Goal: Transaction & Acquisition: Download file/media

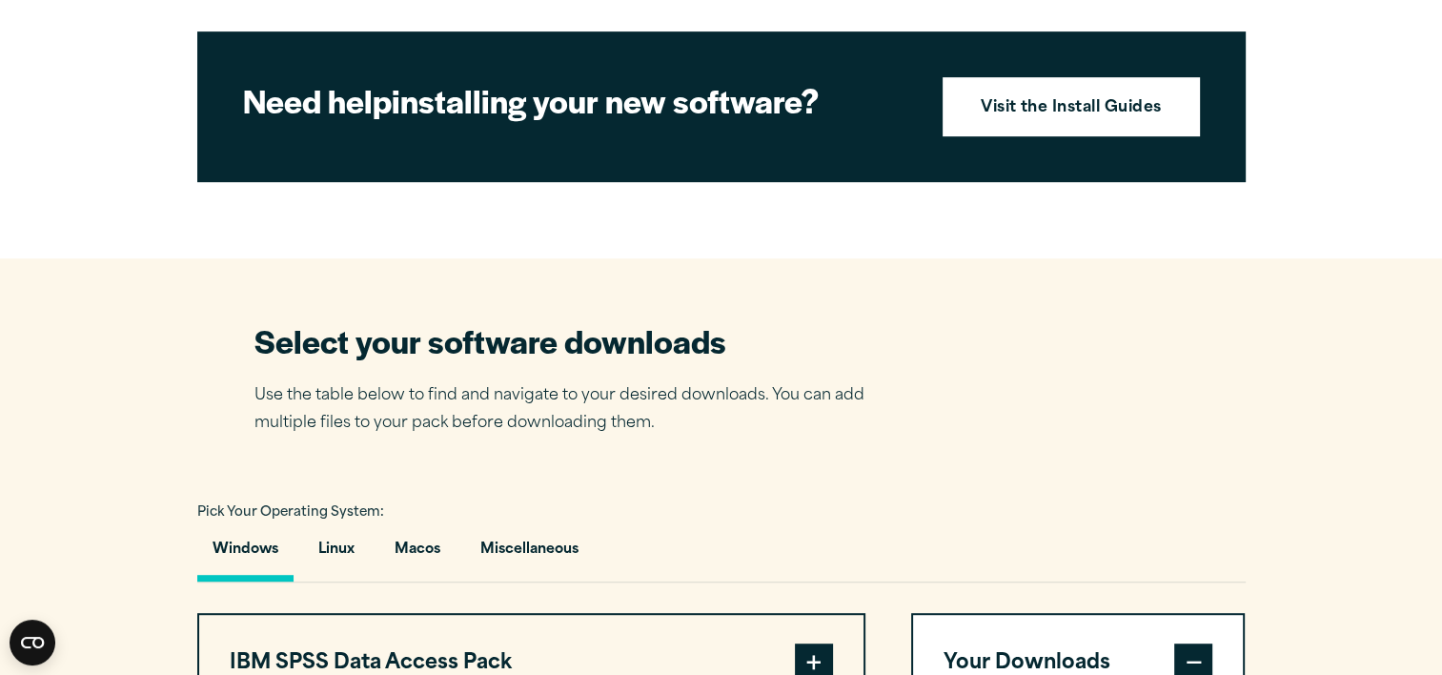
scroll to position [910, 0]
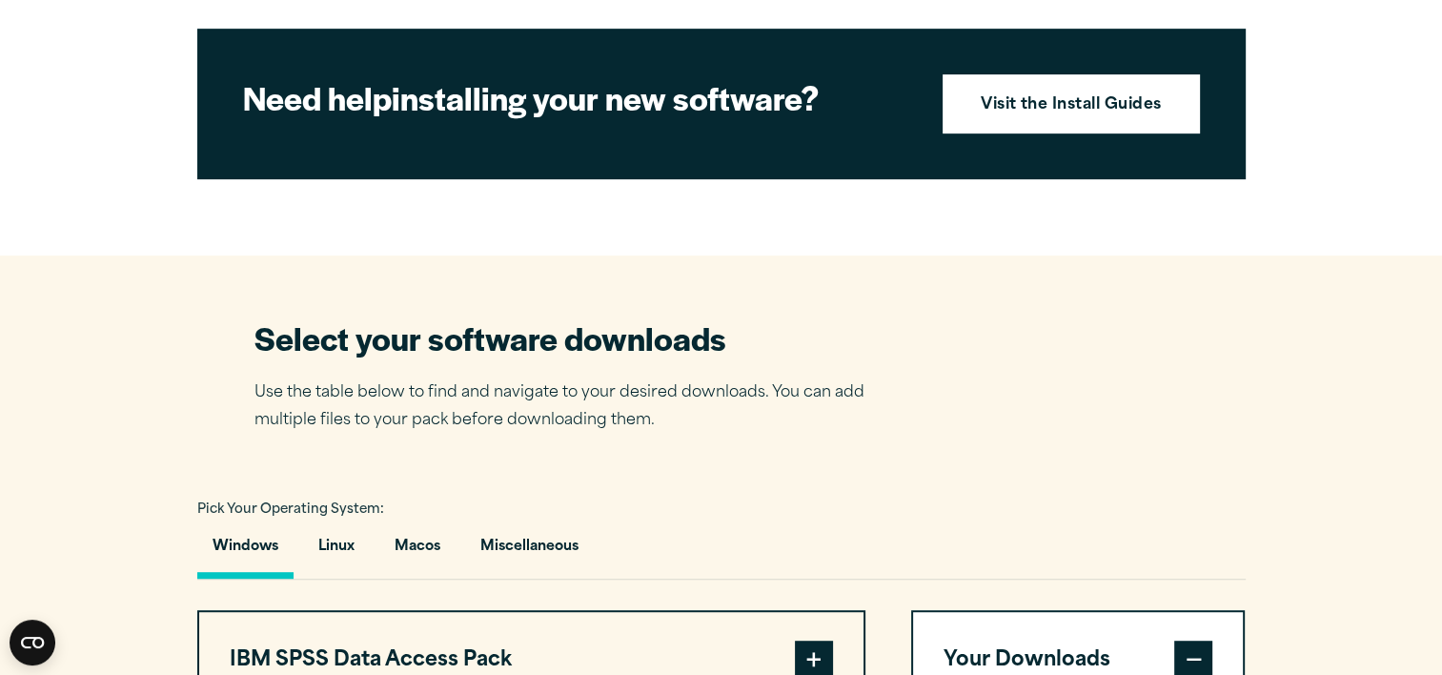
click at [523, 359] on h2 "Select your software downloads" at bounding box center [574, 337] width 639 height 43
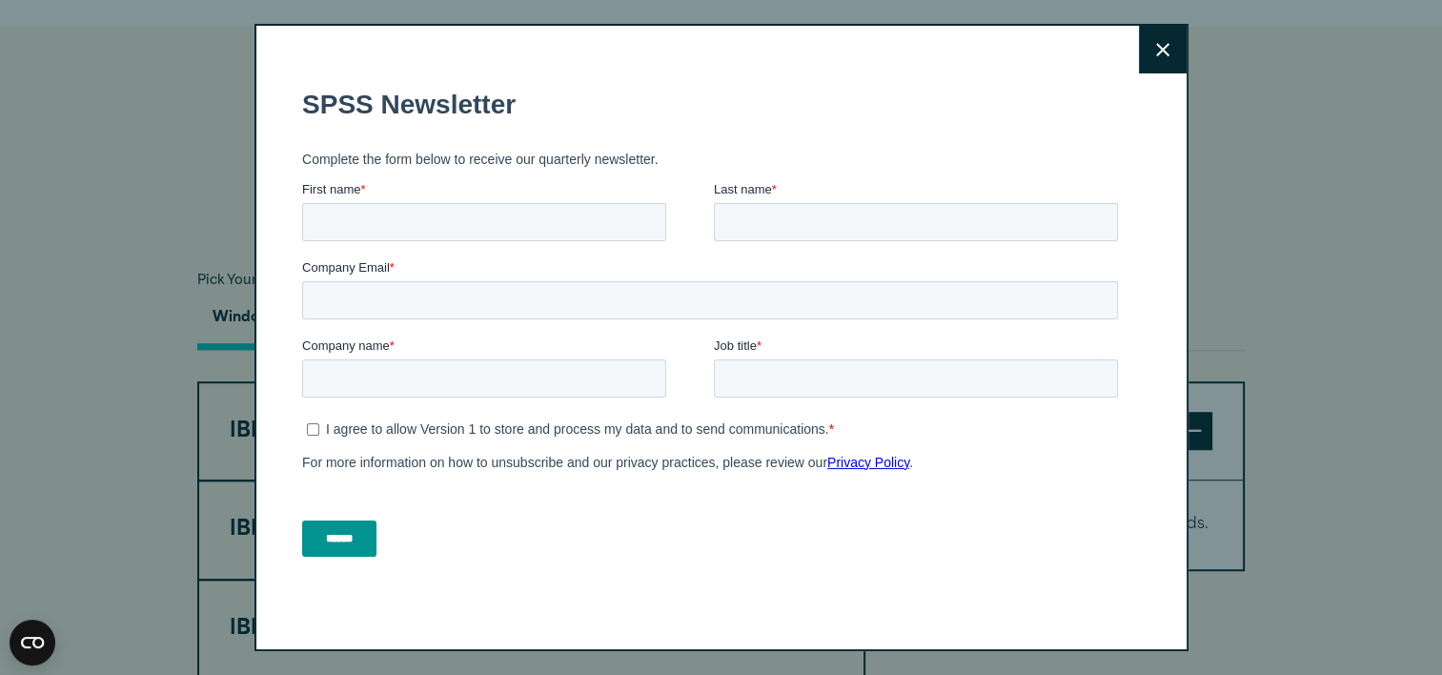
scroll to position [1071, 0]
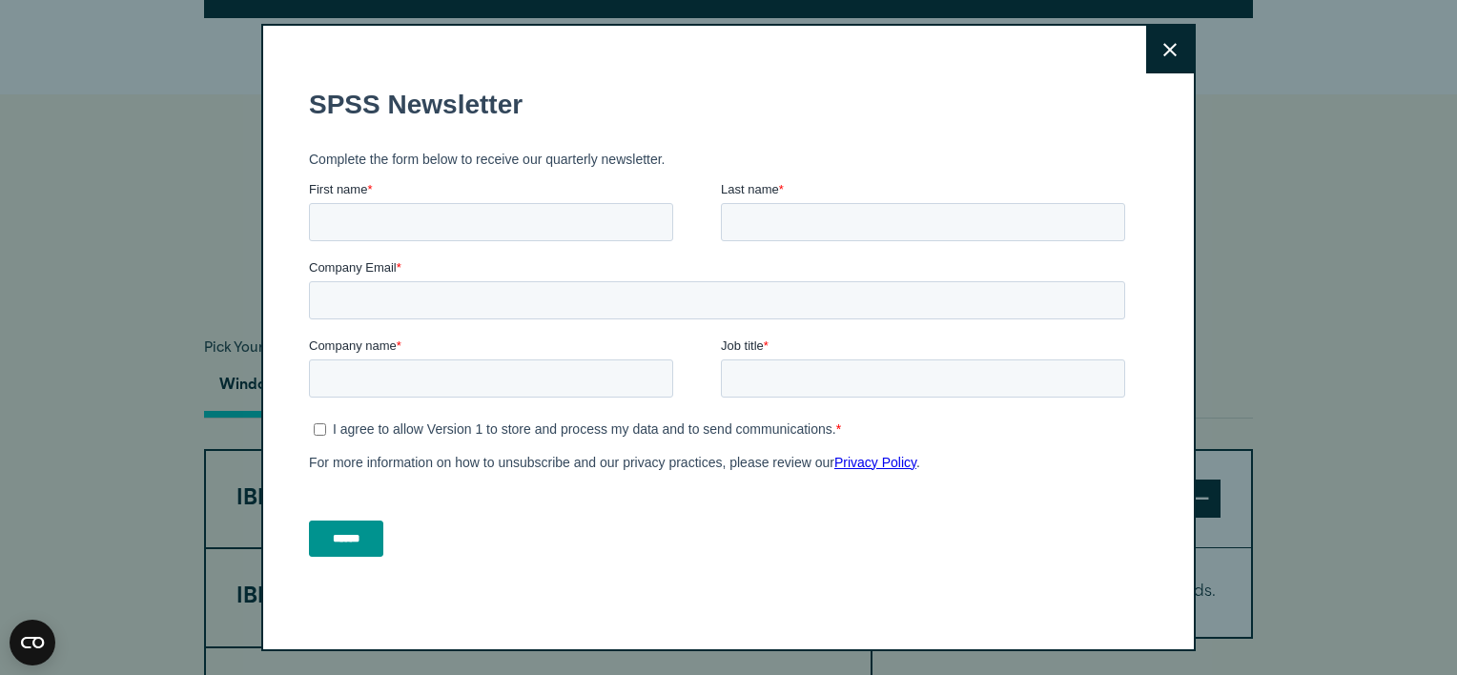
click at [1174, 42] on button "Close" at bounding box center [1170, 50] width 48 height 48
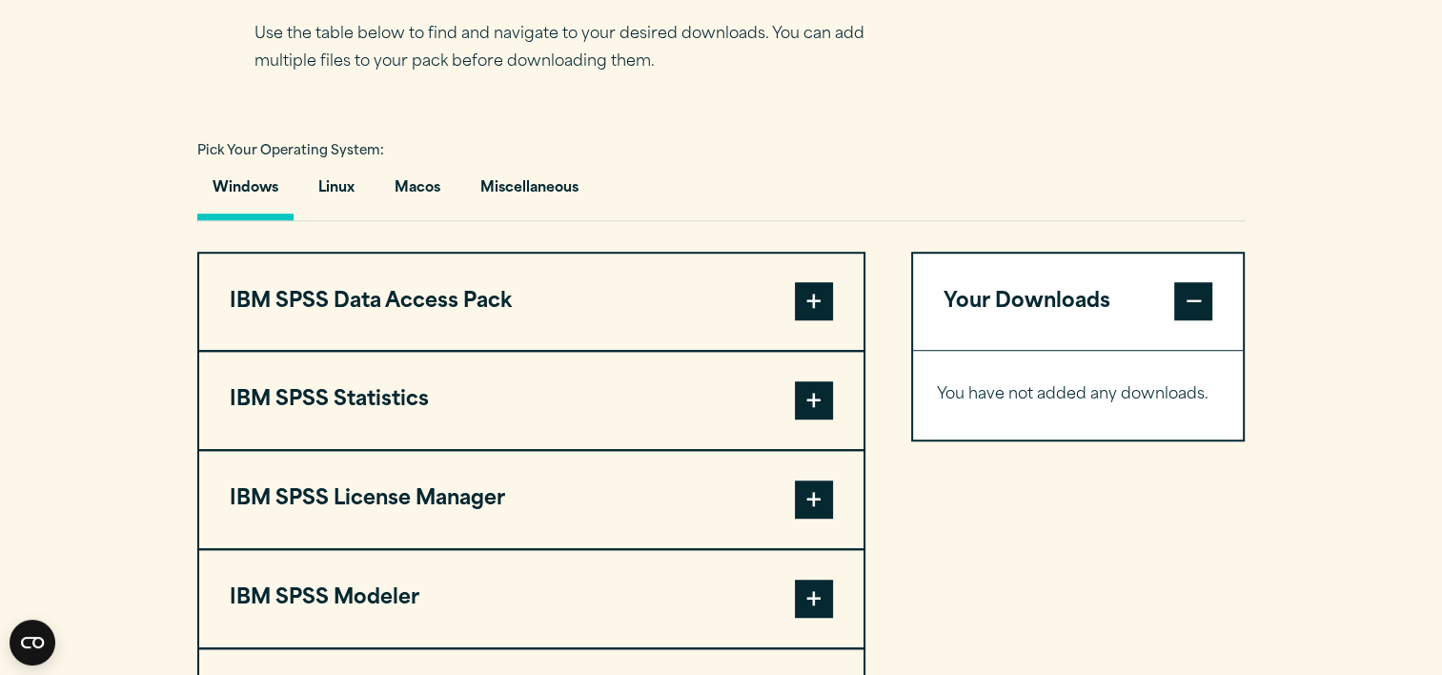
scroll to position [1306, 0]
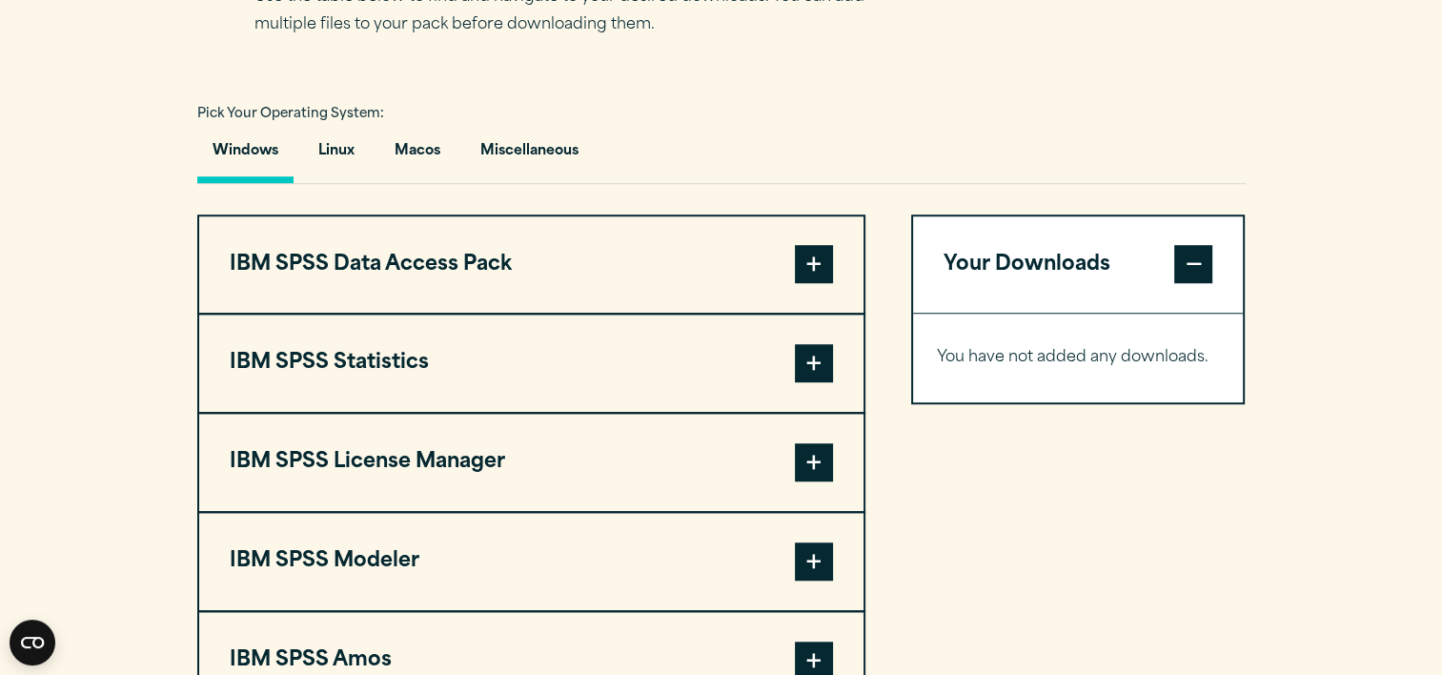
click at [820, 382] on span at bounding box center [814, 363] width 38 height 38
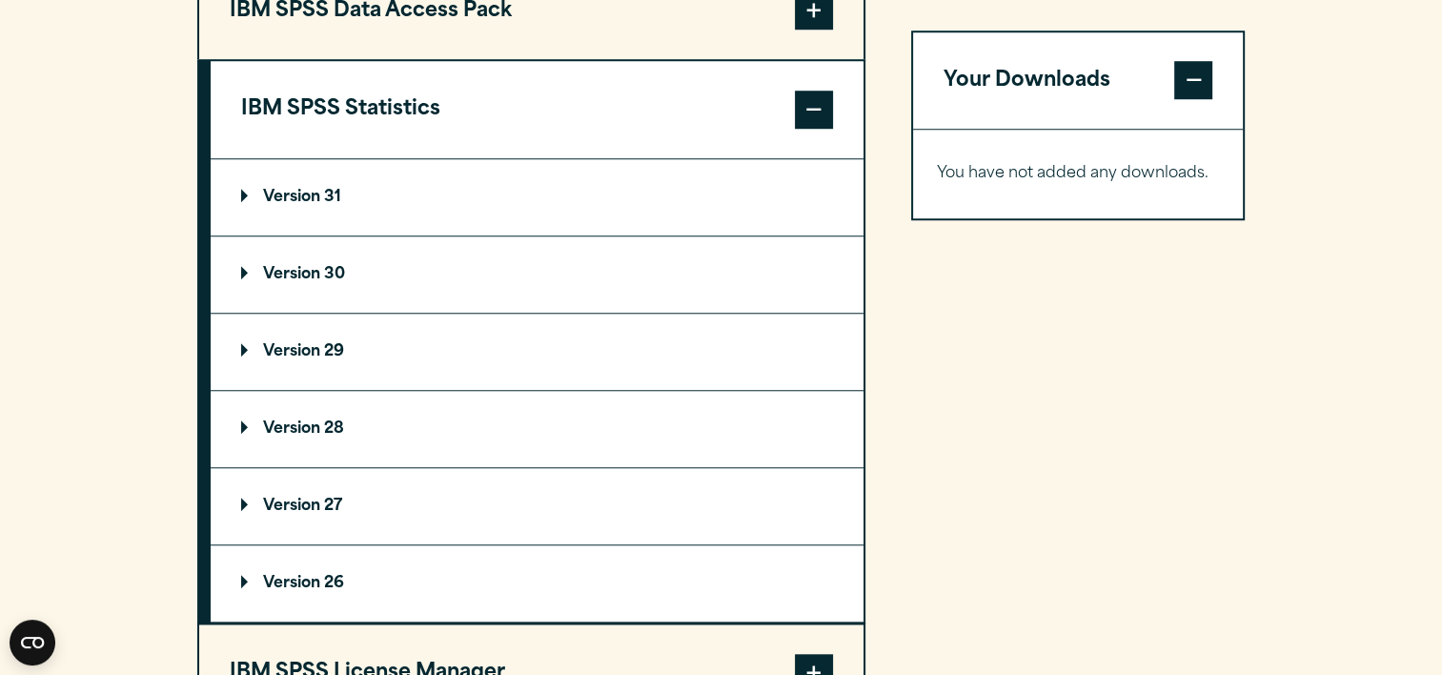
scroll to position [1563, 0]
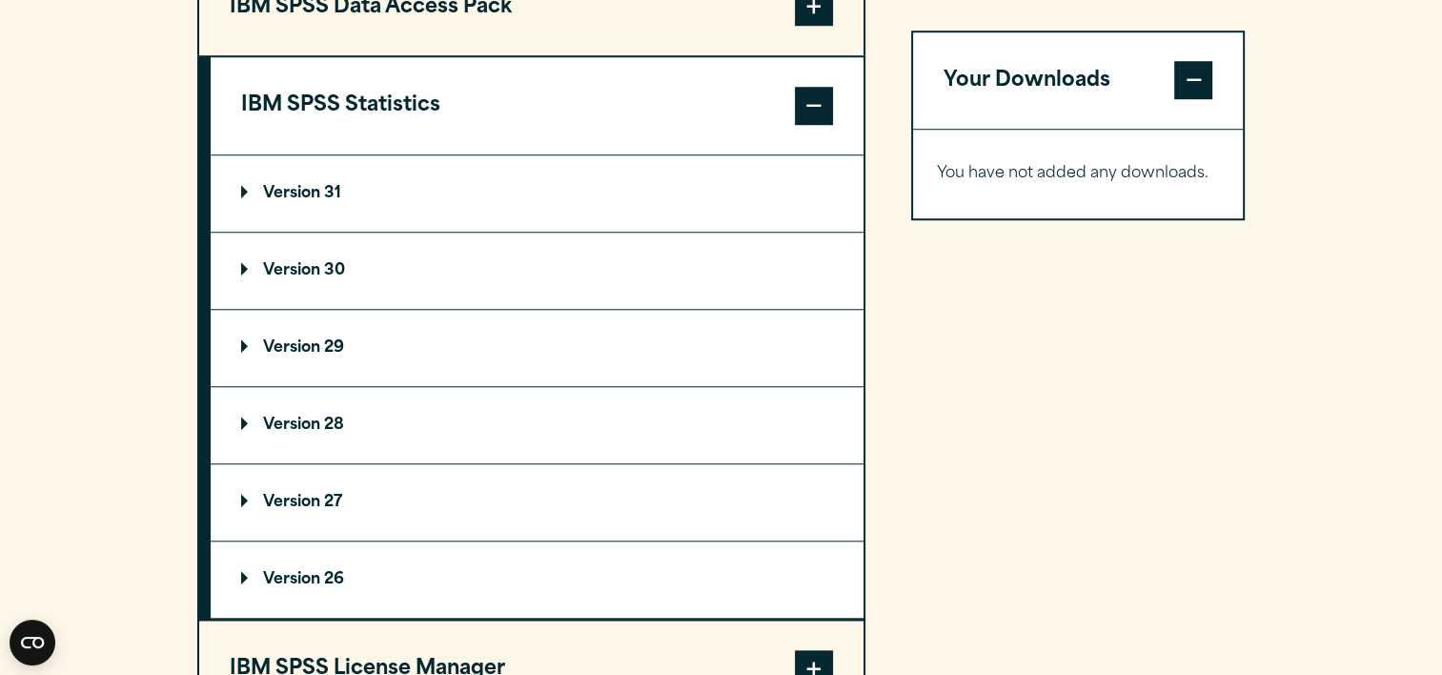
click at [317, 201] on p "Version 31" at bounding box center [291, 193] width 100 height 15
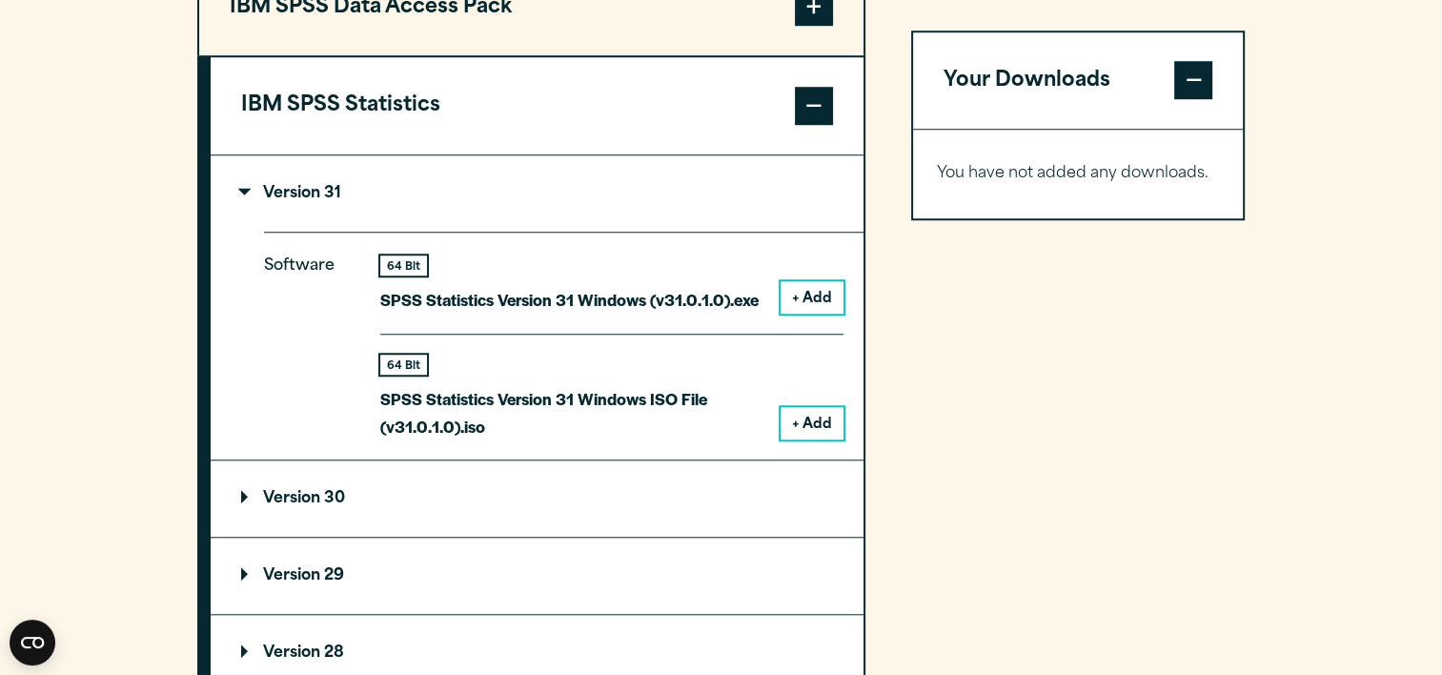
click at [1106, 337] on div "Your Downloads You have not added any downloads. Download 0 Items" at bounding box center [1078, 551] width 335 height 1189
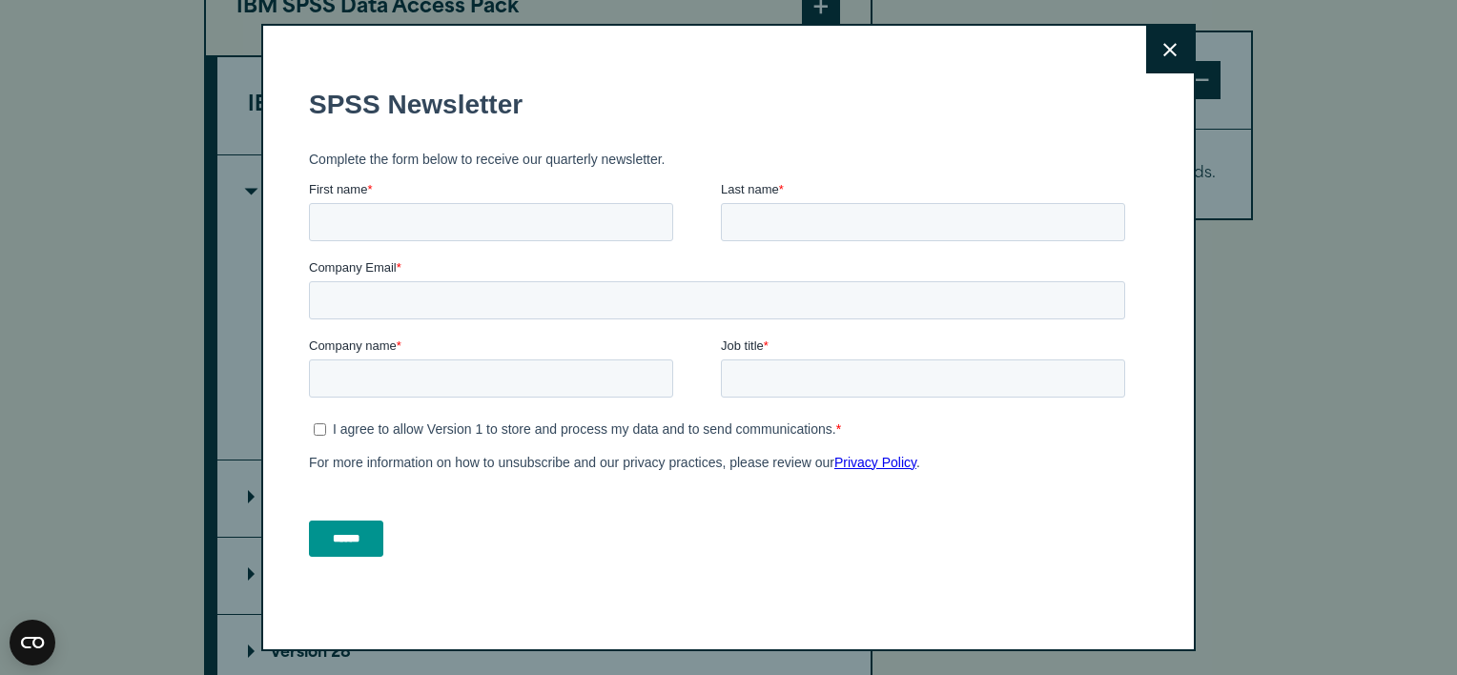
click at [1147, 63] on button "Close" at bounding box center [1170, 50] width 48 height 48
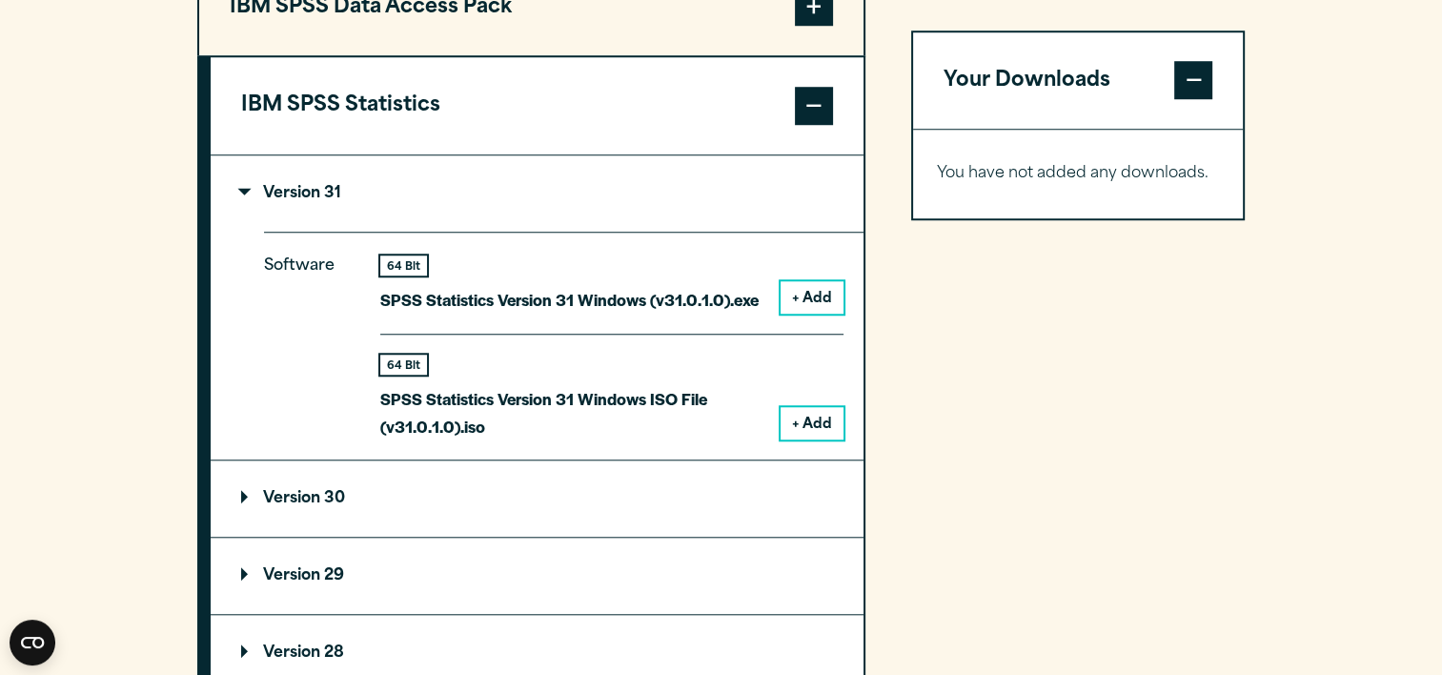
click at [704, 334] on div "64 Bit SPSS Statistics Version 31 Windows (v31.0.1.0).exe + Add" at bounding box center [611, 294] width 463 height 78
click at [803, 314] on button "+ Add" at bounding box center [812, 297] width 63 height 32
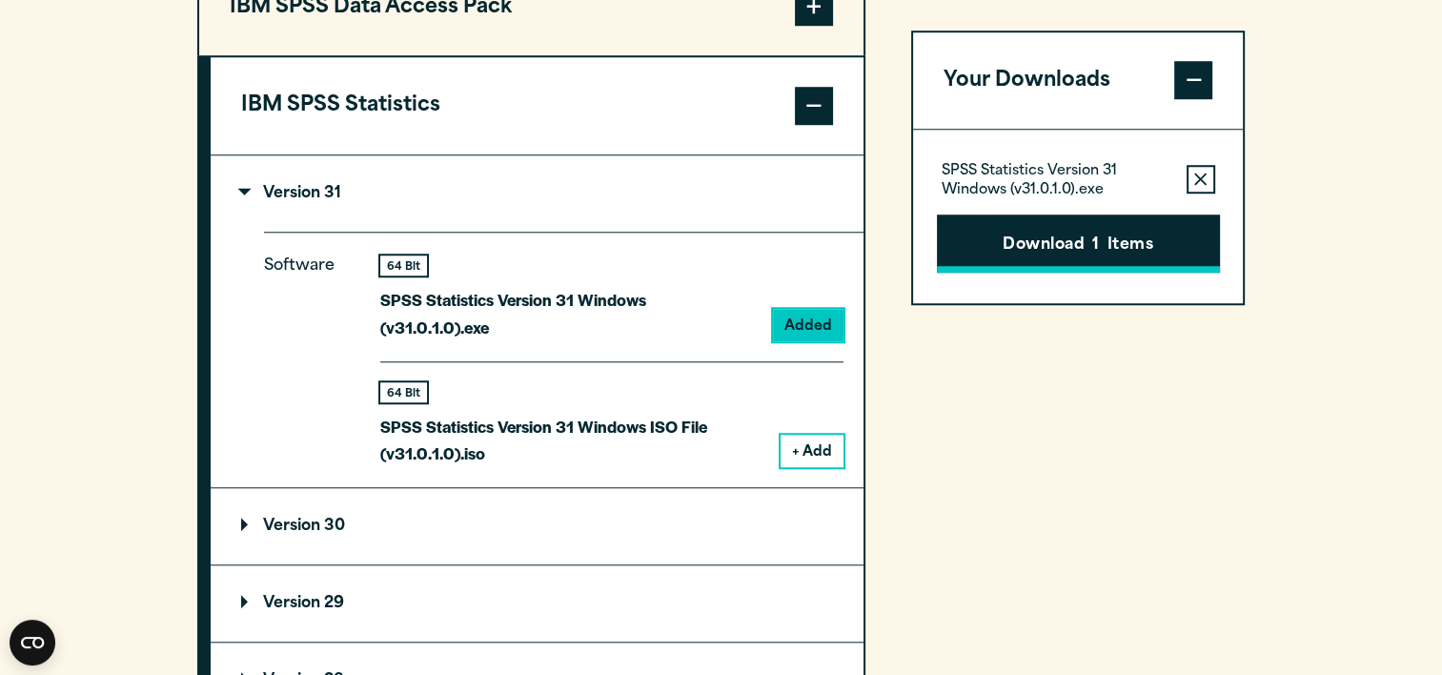
click at [1056, 228] on button "Download 1 Items" at bounding box center [1078, 243] width 283 height 59
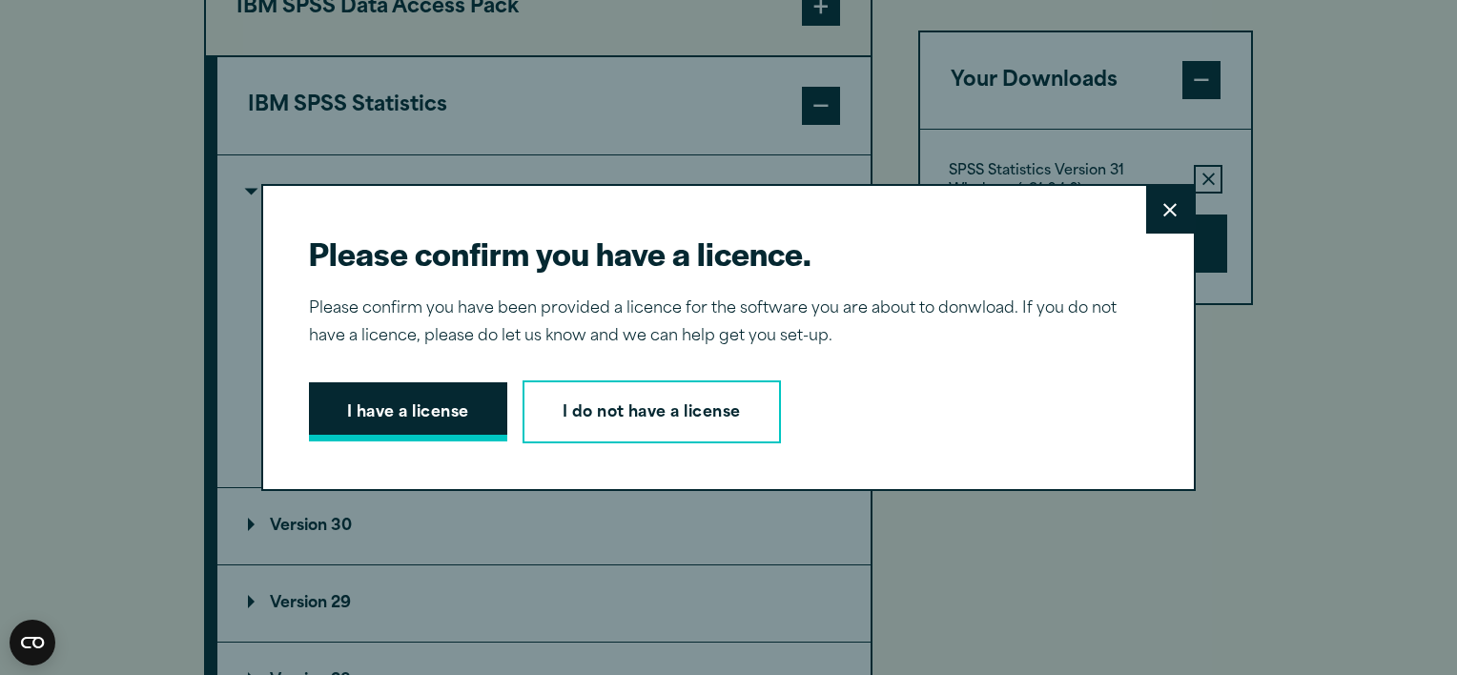
click at [431, 424] on button "I have a license" at bounding box center [408, 411] width 198 height 59
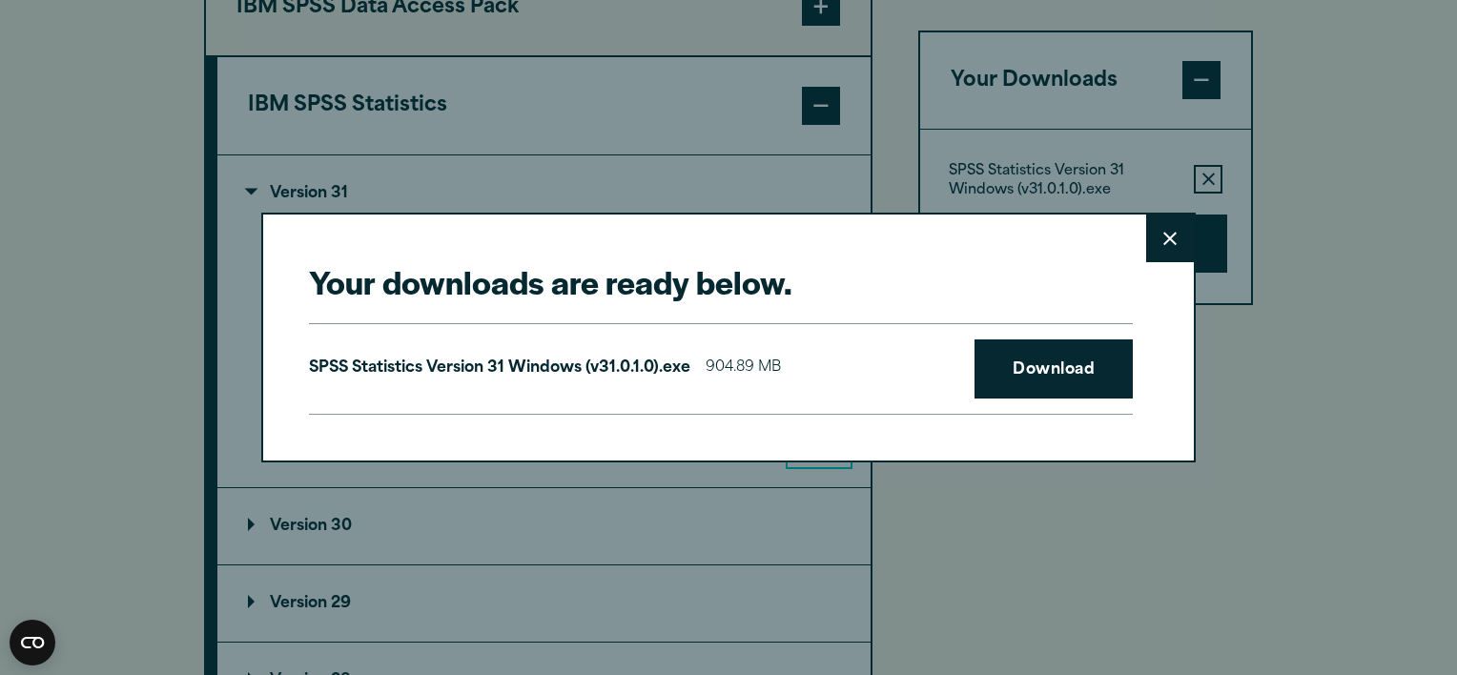
click at [1168, 235] on icon at bounding box center [1169, 239] width 13 height 14
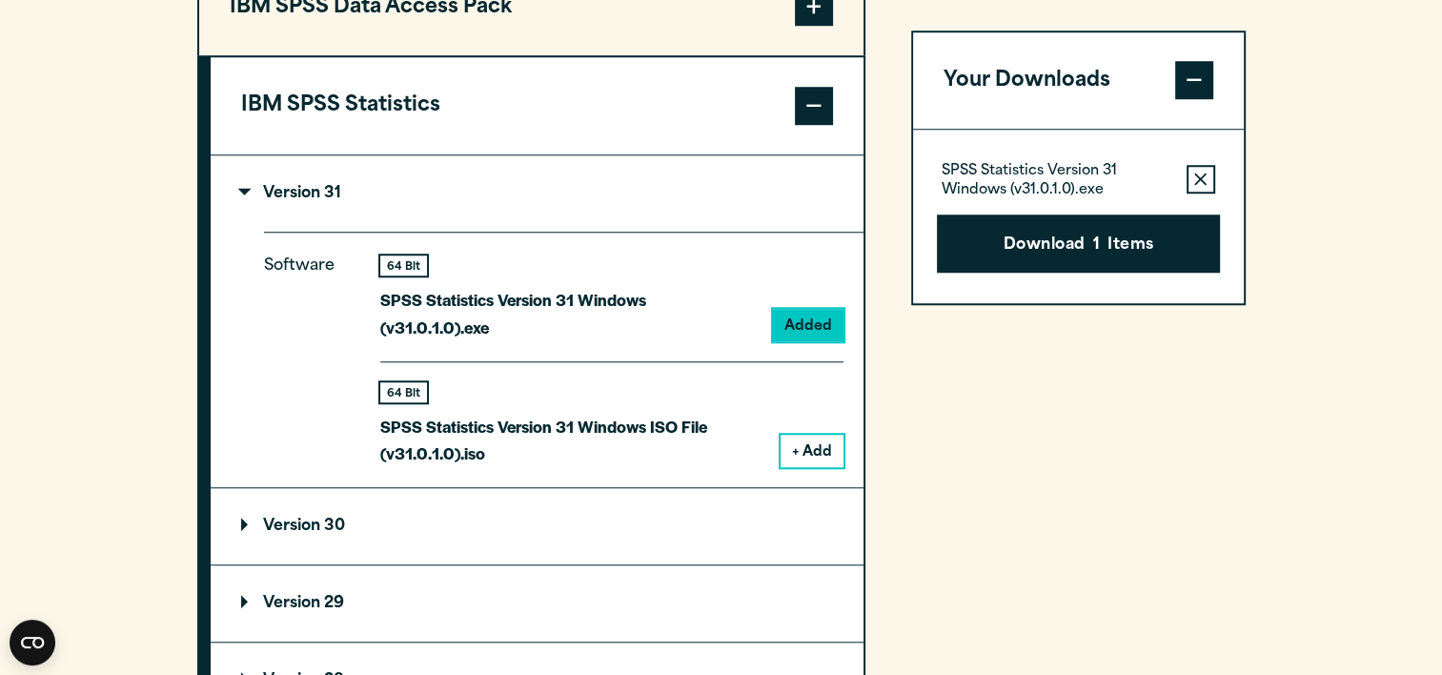
click at [1201, 184] on div "Your downloads are ready below. Close SPSS Statistics Version 31 Windows (v31.0…" at bounding box center [721, 337] width 1442 height 675
click at [1201, 179] on icon "button" at bounding box center [1200, 179] width 12 height 12
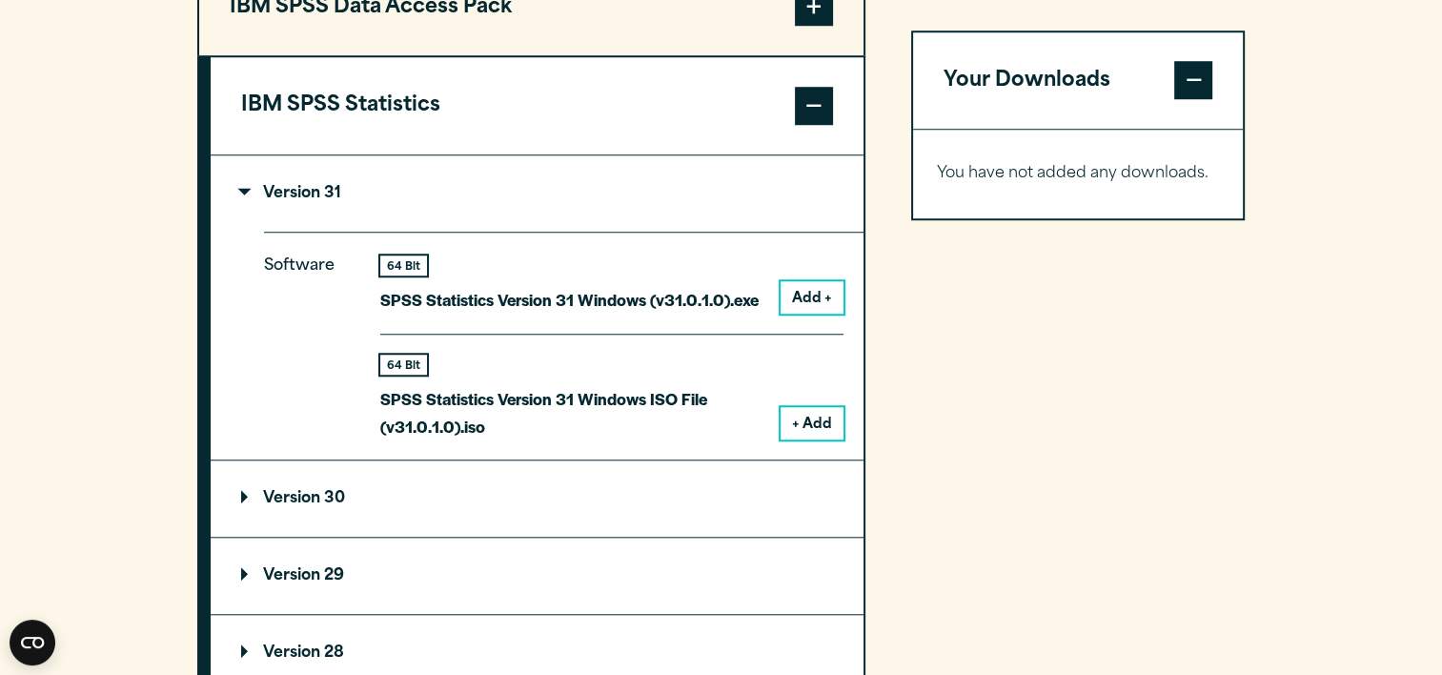
click at [252, 201] on p "Version 31" at bounding box center [291, 193] width 100 height 15
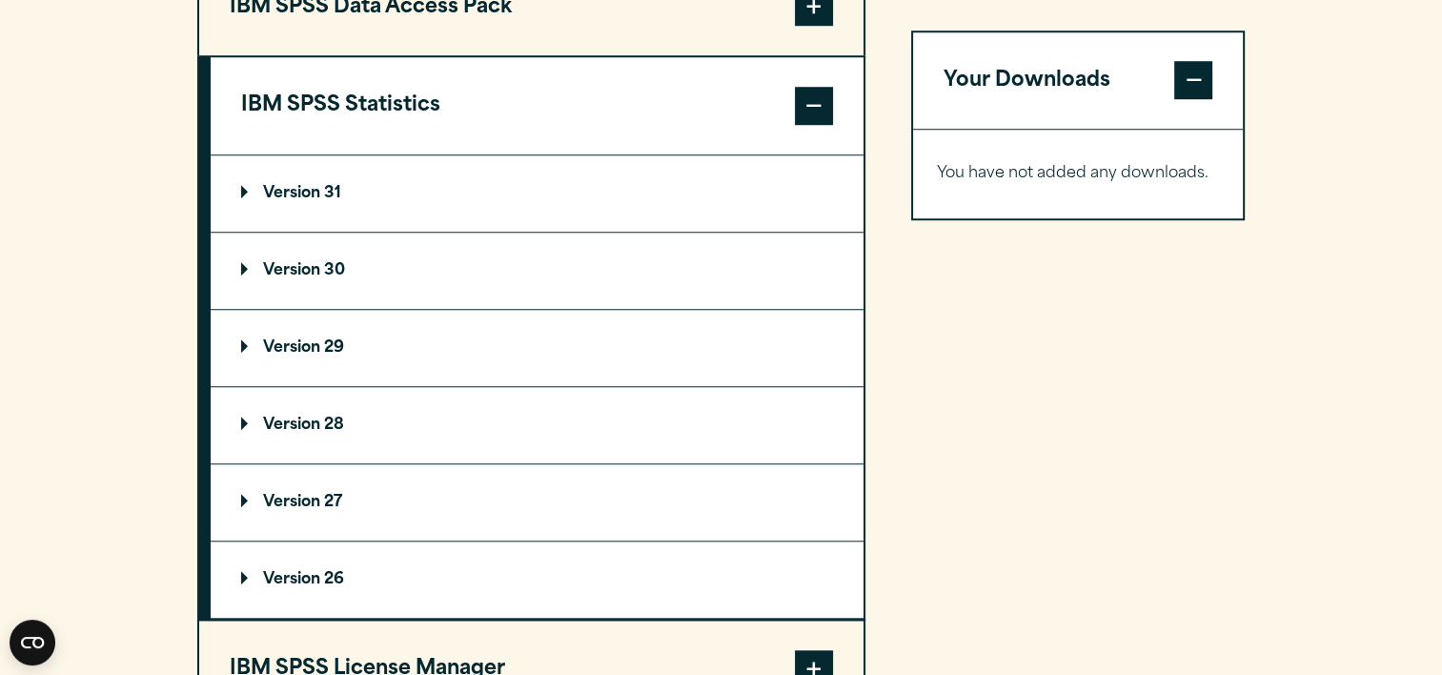
click at [251, 294] on summary "Version 30" at bounding box center [537, 271] width 653 height 76
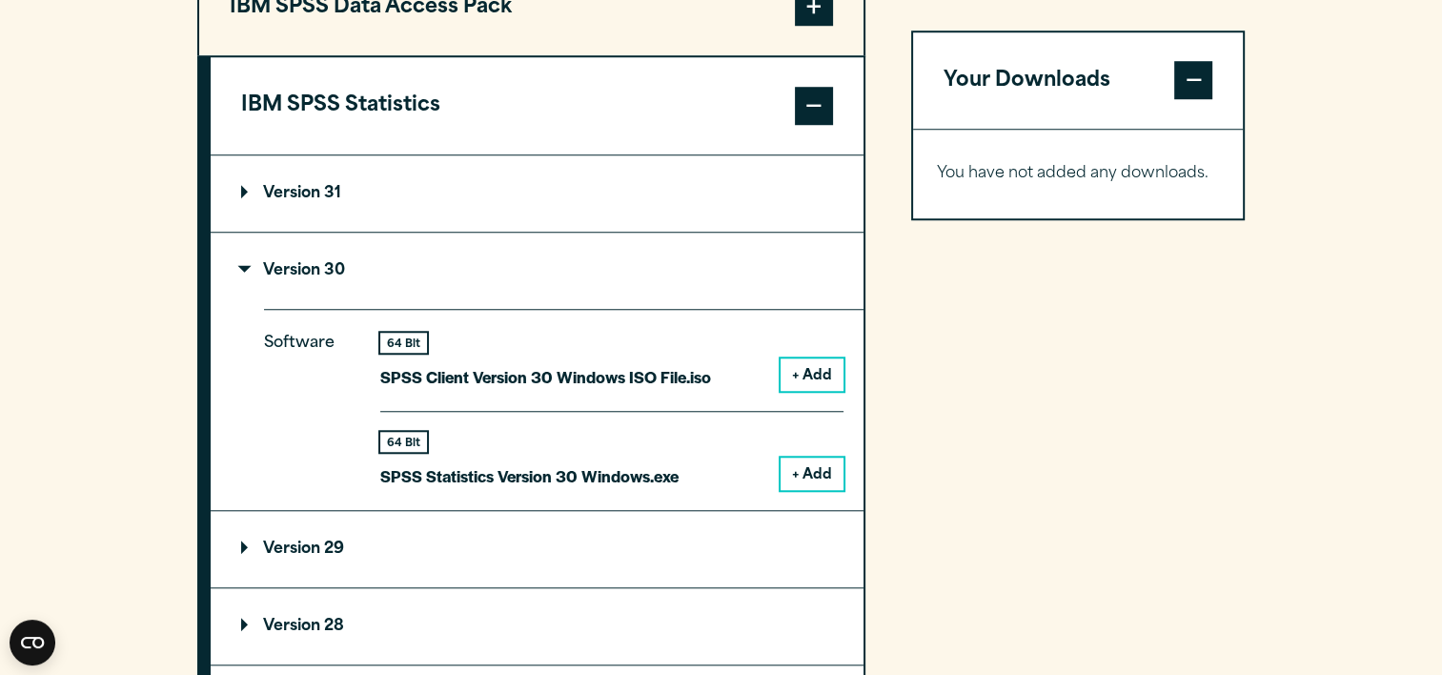
click at [812, 490] on button "+ Add" at bounding box center [812, 474] width 63 height 32
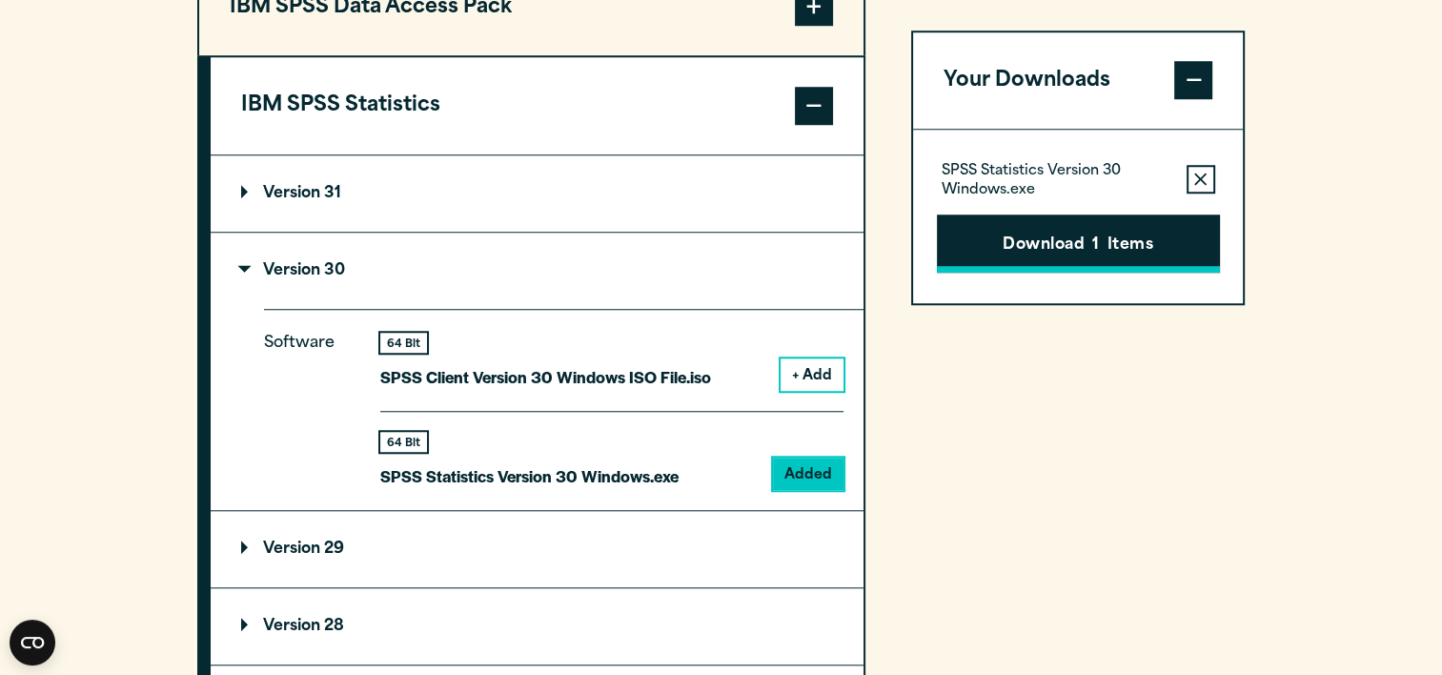
click at [1015, 240] on button "Download 1 Items" at bounding box center [1078, 243] width 283 height 59
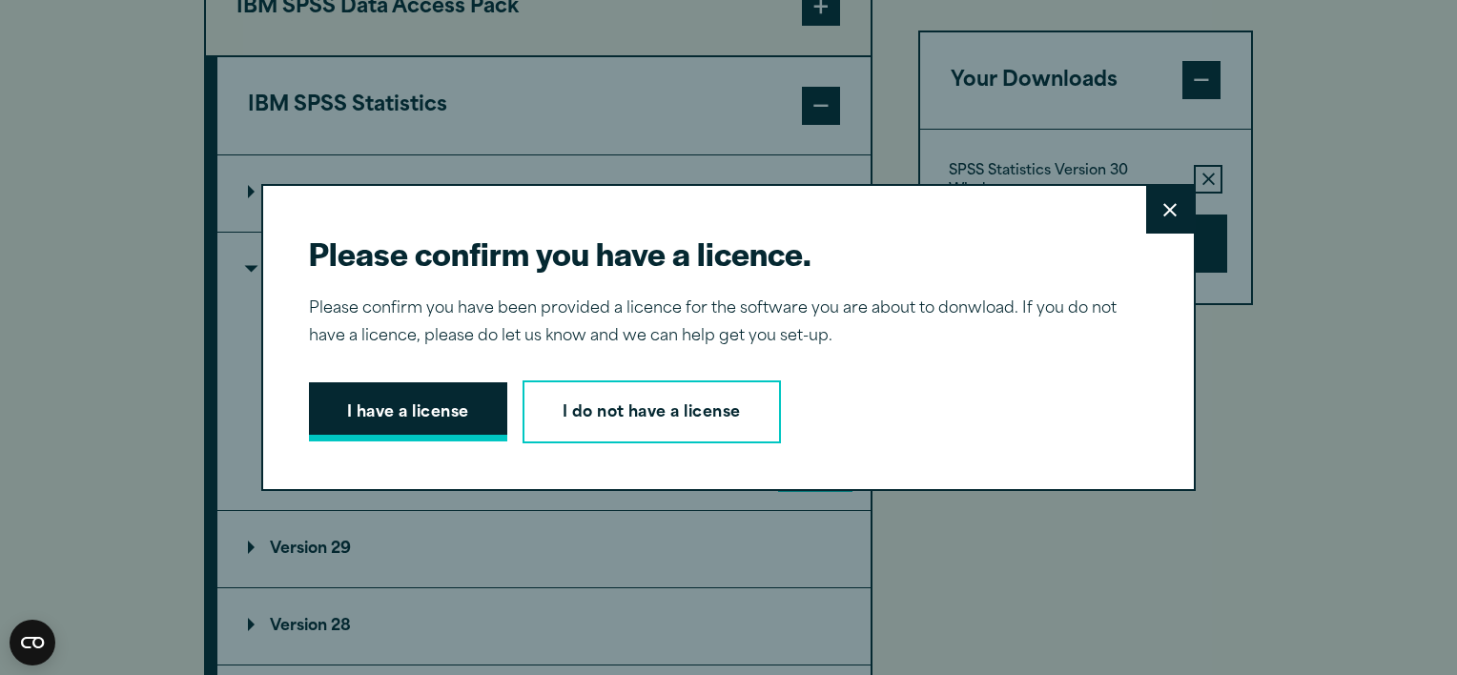
click at [482, 400] on button "I have a license" at bounding box center [408, 411] width 198 height 59
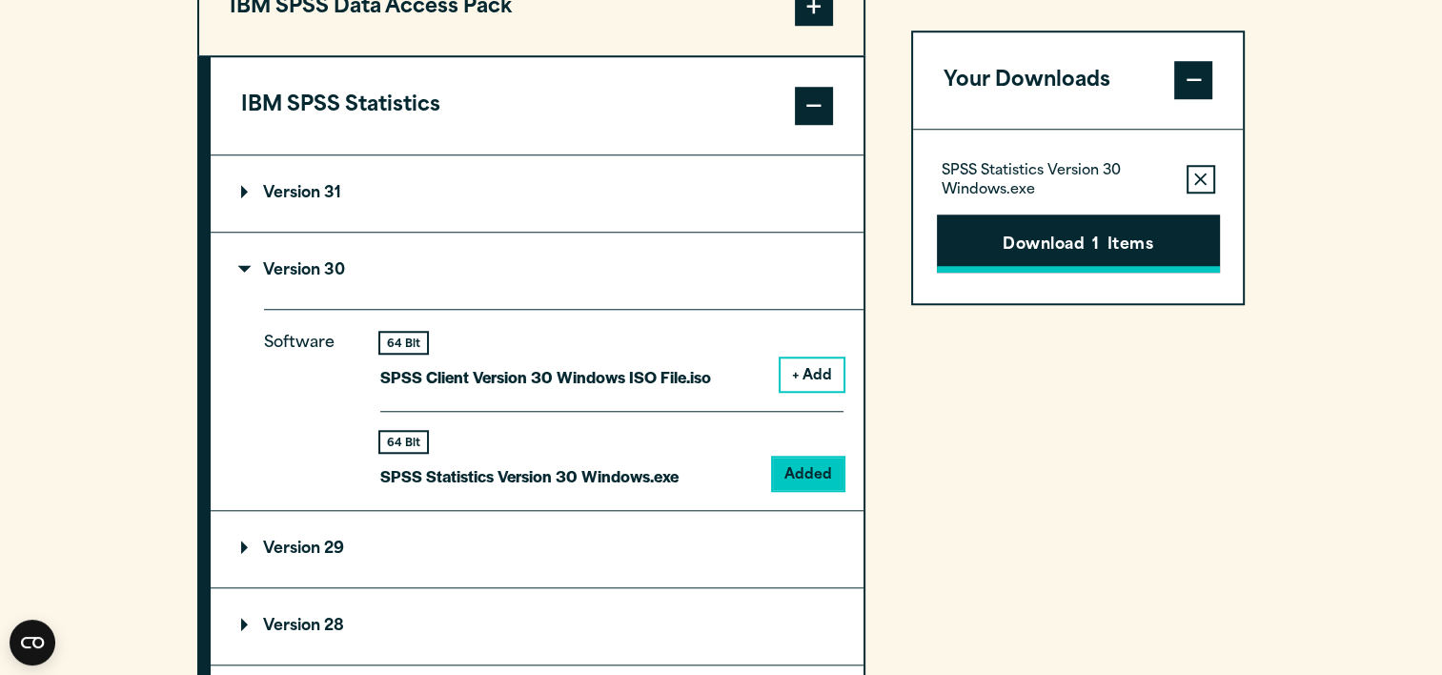
click at [1065, 233] on button "Download 1 Items" at bounding box center [1078, 243] width 283 height 59
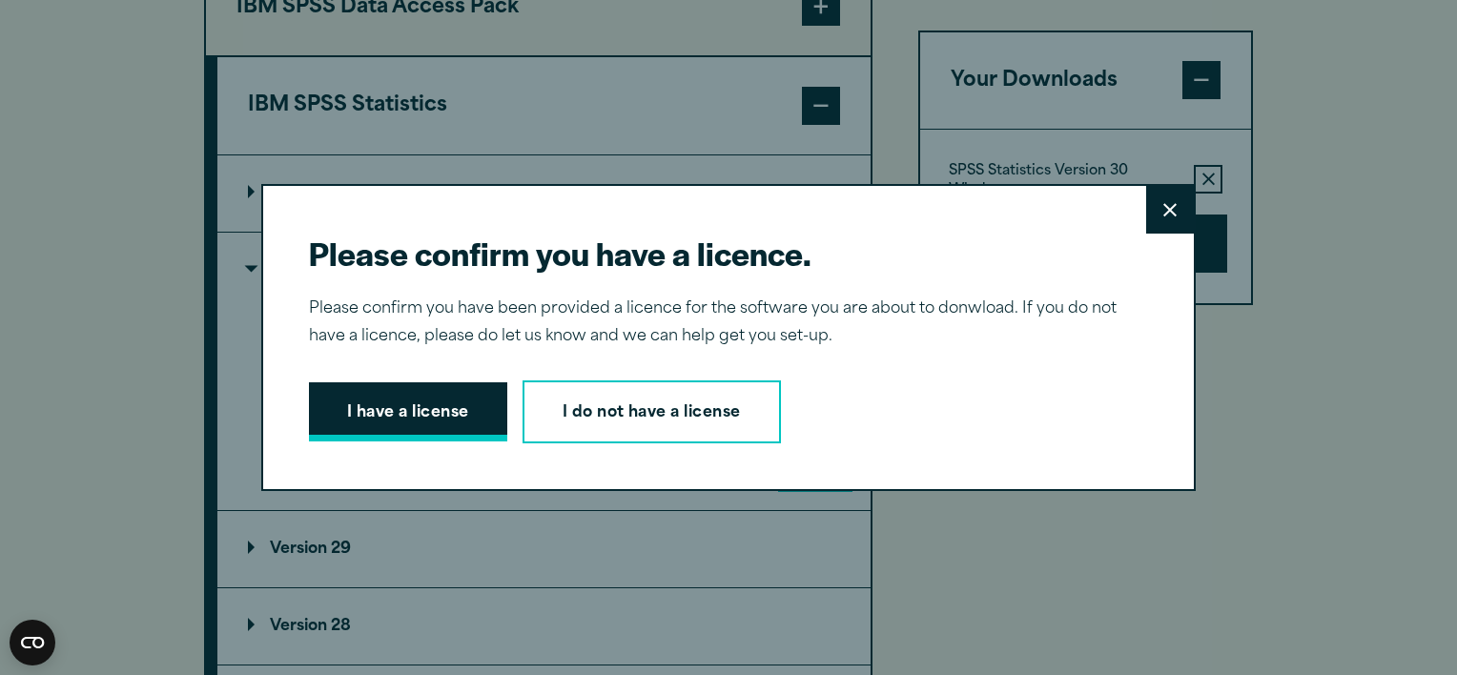
click at [457, 404] on button "I have a license" at bounding box center [408, 411] width 198 height 59
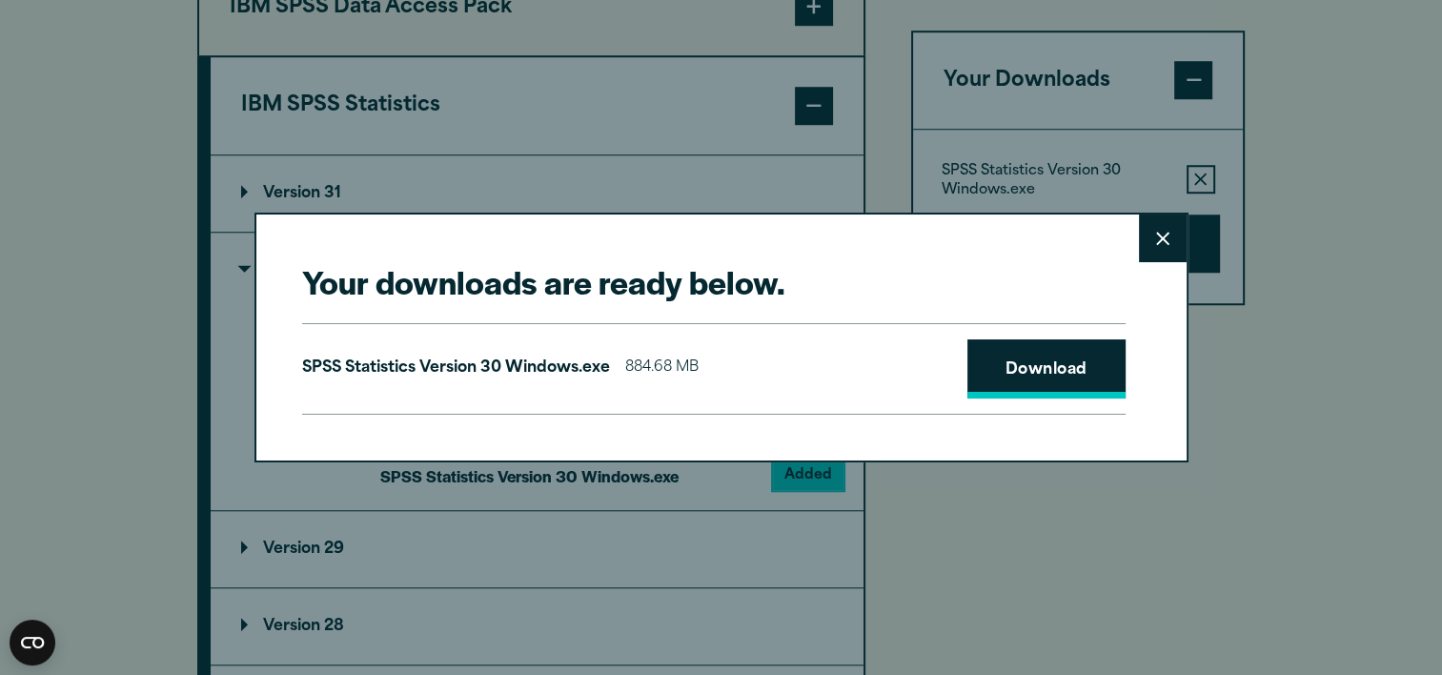
click at [1011, 349] on link "Download" at bounding box center [1047, 368] width 158 height 59
